Goal: Navigation & Orientation: Find specific page/section

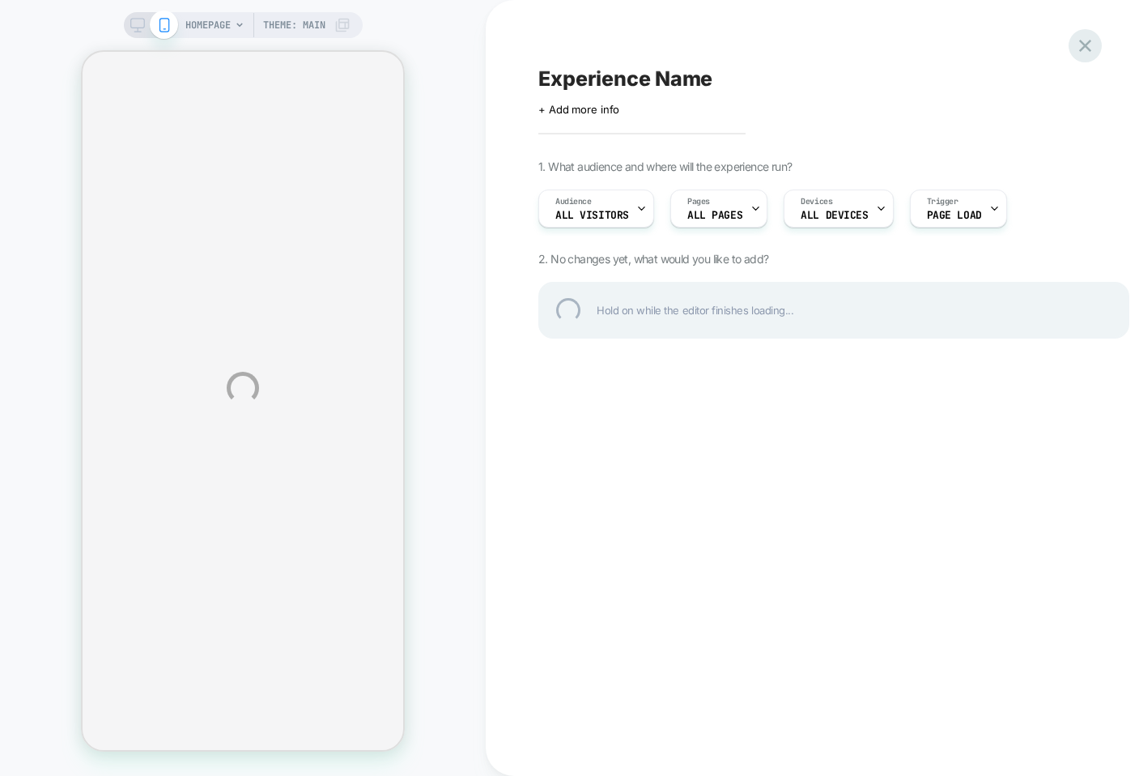
click at [1079, 49] on div at bounding box center [1085, 45] width 33 height 33
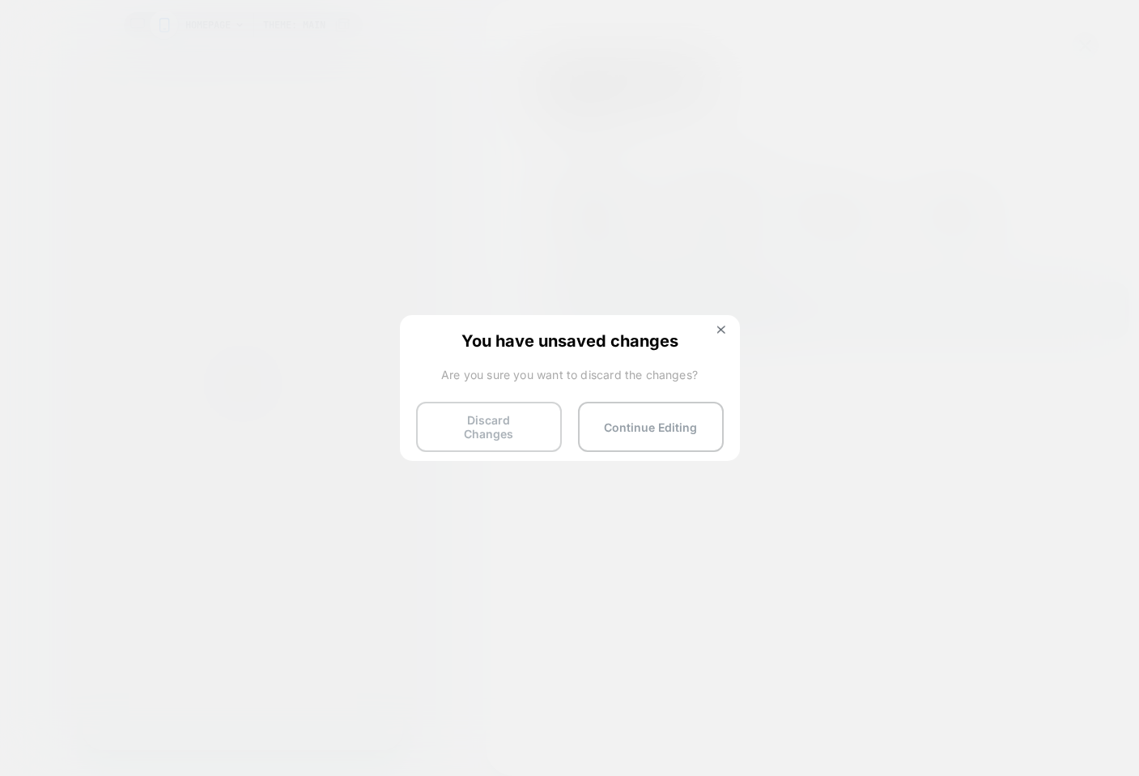
click at [525, 408] on button "Discard Changes" at bounding box center [489, 427] width 146 height 50
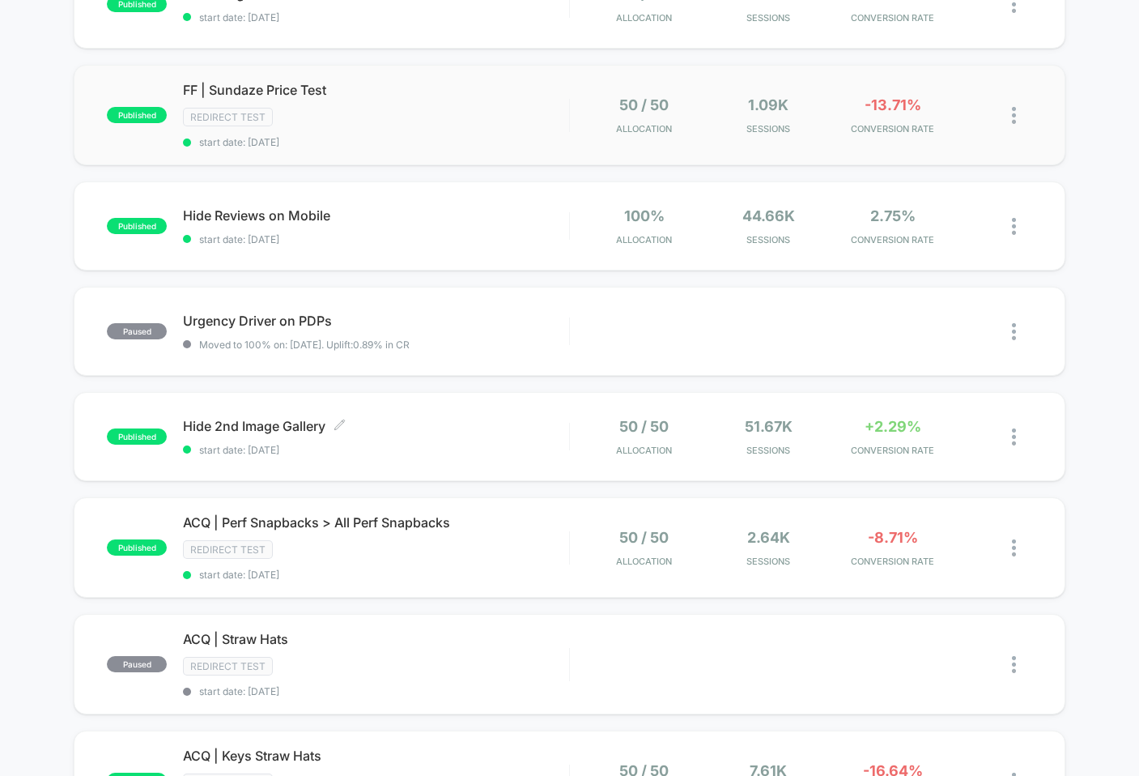
scroll to position [547, 0]
